Goal: Task Accomplishment & Management: Use online tool/utility

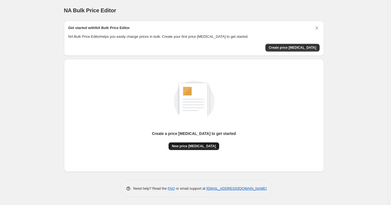
click at [197, 147] on span "New price [MEDICAL_DATA]" at bounding box center [194, 146] width 44 height 4
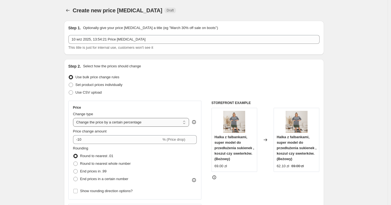
click at [134, 123] on select "Change the price to a certain amount Change the price by a certain amount Chang…" at bounding box center [131, 122] width 116 height 9
select select "pcap"
click at [74, 118] on select "Change the price to a certain amount Change the price by a certain amount Chang…" at bounding box center [131, 122] width 116 height 9
type input "-20"
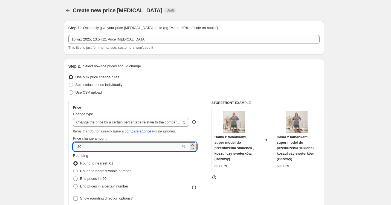
click at [126, 146] on input "-20" at bounding box center [127, 146] width 108 height 9
type input "-50"
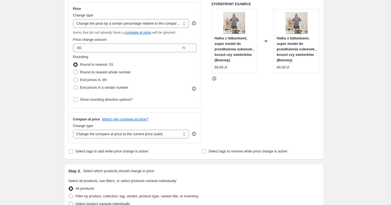
scroll to position [71, 0]
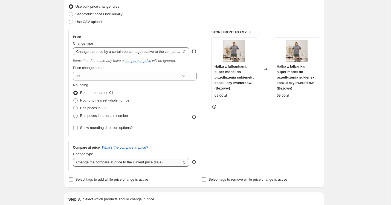
click at [117, 158] on select "Change the compare at price to the current price (sale) Change the compare at p…" at bounding box center [131, 162] width 116 height 9
click at [74, 158] on select "Change the compare at price to the current price (sale) Change the compare at p…" at bounding box center [131, 162] width 116 height 9
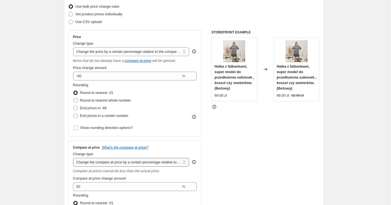
click at [146, 164] on select "Change the compare at price to the current price (sale) Change the compare at p…" at bounding box center [131, 162] width 116 height 9
select select "no_change"
click at [74, 158] on select "Change the compare at price to the current price (sale) Change the compare at p…" at bounding box center [131, 162] width 116 height 9
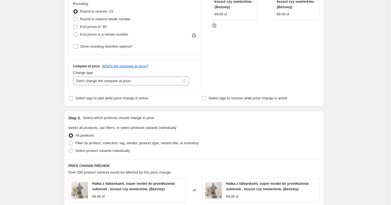
scroll to position [304, 0]
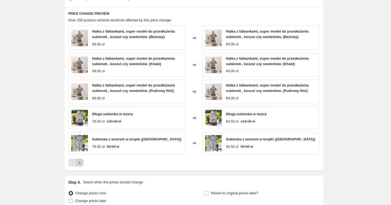
click at [83, 159] on button "Next" at bounding box center [80, 163] width 8 height 8
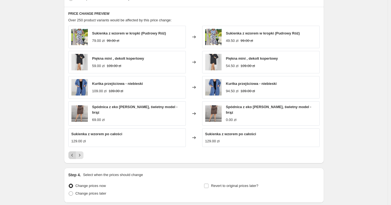
click at [73, 155] on icon "Previous" at bounding box center [72, 154] width 5 height 5
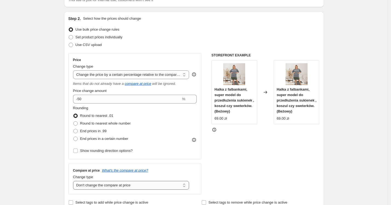
scroll to position [164, 0]
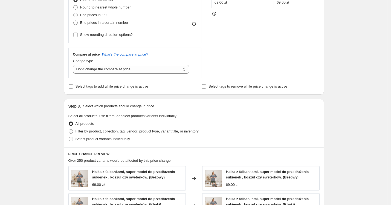
click at [98, 131] on span "Filter by product, collection, tag, vendor, product type, variant title, or inv…" at bounding box center [137, 131] width 123 height 4
click at [69, 129] on input "Filter by product, collection, tag, vendor, product type, variant title, or inv…" at bounding box center [69, 129] width 0 height 0
radio input "true"
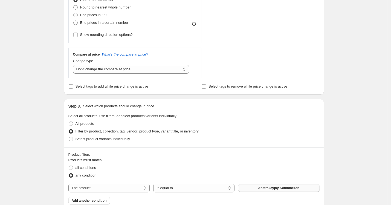
click at [295, 190] on button "Abstrakcyjny Kombinezon" at bounding box center [278, 188] width 81 height 8
click at [123, 182] on div "Products must match: all conditions any condition The product The product's col…" at bounding box center [193, 180] width 251 height 47
click at [123, 186] on select "The product The product's collection The product's tag The product's vendor The…" at bounding box center [108, 188] width 81 height 9
select select "collection"
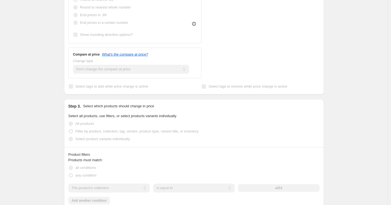
click at [269, 187] on button "a251" at bounding box center [278, 188] width 81 height 8
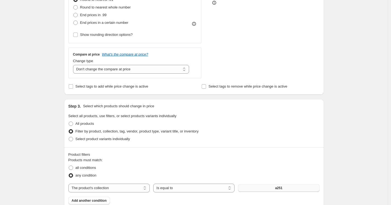
click at [286, 186] on button "a251" at bounding box center [278, 188] width 81 height 8
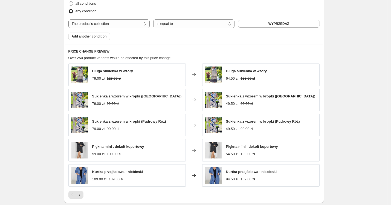
scroll to position [356, 0]
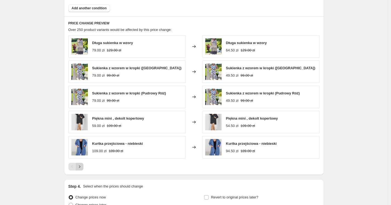
click at [82, 166] on icon "Next" at bounding box center [79, 166] width 5 height 5
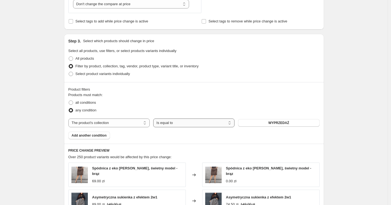
scroll to position [352, 0]
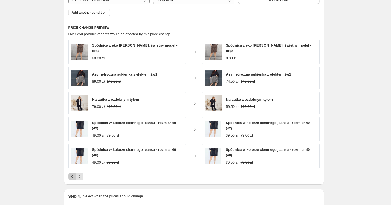
click at [73, 175] on icon "Previous" at bounding box center [72, 176] width 2 height 3
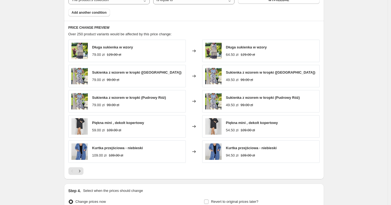
click at [101, 56] on div "79.00 zł" at bounding box center [98, 54] width 13 height 5
click at [109, 55] on div "79.00 zł 129.00 zł" at bounding box center [112, 54] width 41 height 5
drag, startPoint x: 111, startPoint y: 55, endPoint x: 142, endPoint y: 54, distance: 31.5
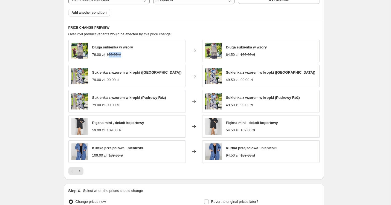
click at [142, 54] on div "Długa sukienka w wzory 79.00 zł 129.00 zł" at bounding box center [126, 51] width 117 height 22
click at [253, 56] on strike "129.00 zł" at bounding box center [248, 54] width 15 height 5
click at [230, 56] on div "64.50 zł" at bounding box center [232, 54] width 13 height 5
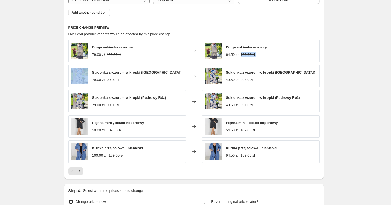
drag, startPoint x: 242, startPoint y: 54, endPoint x: 287, endPoint y: 60, distance: 45.2
click at [287, 60] on div "Długa sukienka w wzory 64.50 zł 129.00 zł" at bounding box center [260, 51] width 117 height 22
click at [279, 57] on div "Długa sukienka w wzory 64.50 zł 129.00 zł" at bounding box center [260, 51] width 117 height 22
click at [121, 155] on strike "189.00 zł" at bounding box center [116, 155] width 15 height 5
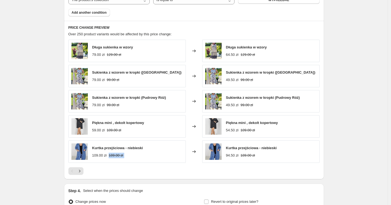
click at [121, 155] on strike "189.00 zł" at bounding box center [116, 155] width 15 height 5
click at [255, 156] on strike "189.00 zł" at bounding box center [248, 155] width 15 height 5
click at [231, 155] on div "94.50 zł" at bounding box center [232, 155] width 13 height 5
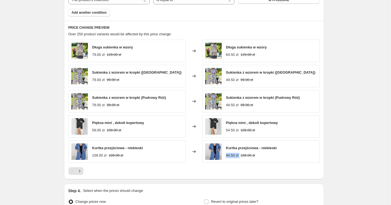
click at [231, 155] on div "94.50 zł" at bounding box center [232, 155] width 13 height 5
click at [88, 170] on div at bounding box center [193, 171] width 251 height 8
click at [82, 170] on icon "Next" at bounding box center [79, 170] width 5 height 5
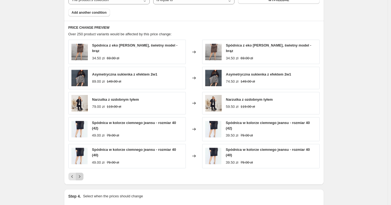
click at [83, 173] on button "Next" at bounding box center [80, 177] width 8 height 8
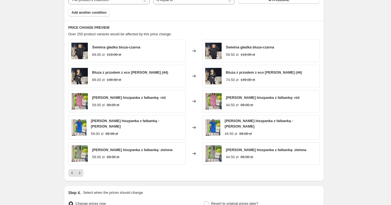
scroll to position [411, 0]
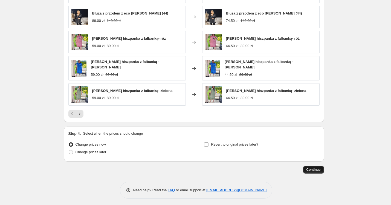
click at [316, 170] on button "Continue" at bounding box center [313, 170] width 21 height 8
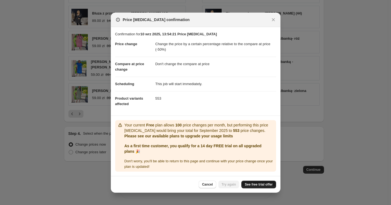
click at [257, 185] on span "See free trial offer" at bounding box center [259, 184] width 28 height 4
click at [205, 118] on section "Your current Free plan allows 100 price changes per month, but performing this …" at bounding box center [196, 146] width 170 height 60
click at [301, 44] on div at bounding box center [195, 102] width 391 height 205
